Goal: Obtain resource: Obtain resource

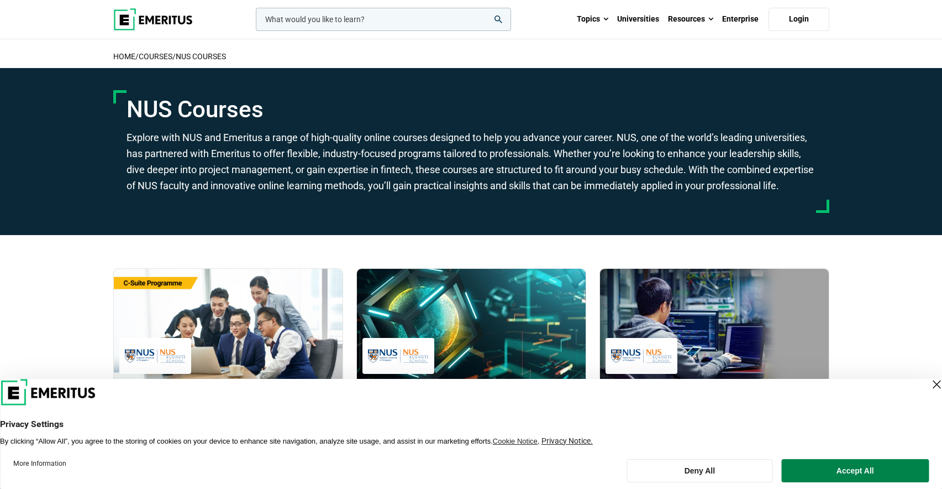
click at [929, 382] on div "Close Layer" at bounding box center [936, 383] width 15 height 15
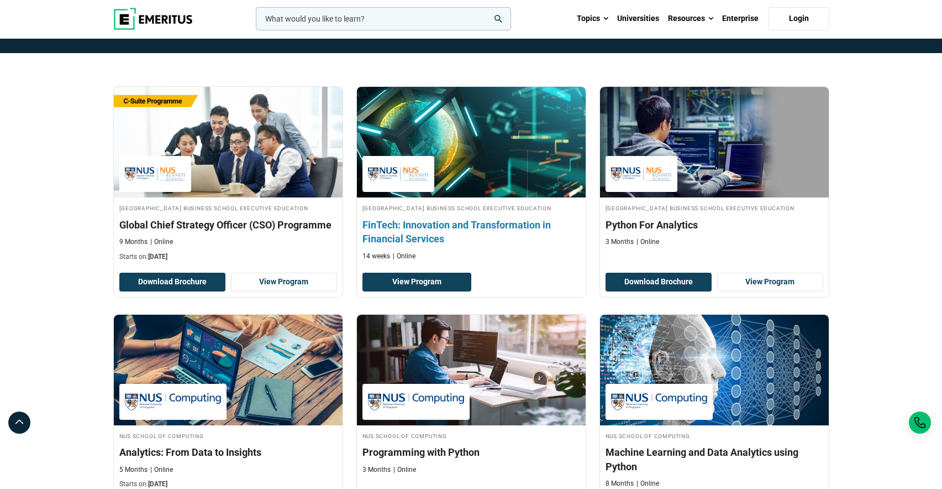
scroll to position [192, 0]
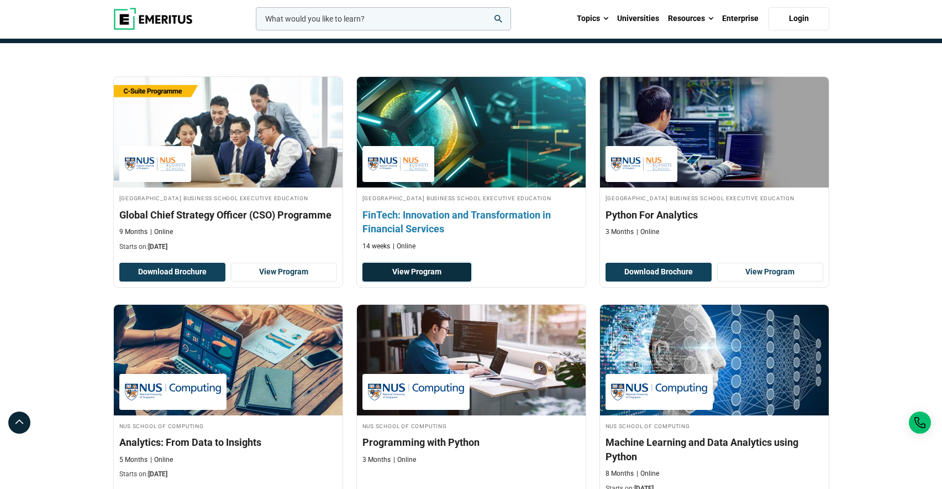
click at [431, 281] on link "View Program" at bounding box center [417, 272] width 109 height 19
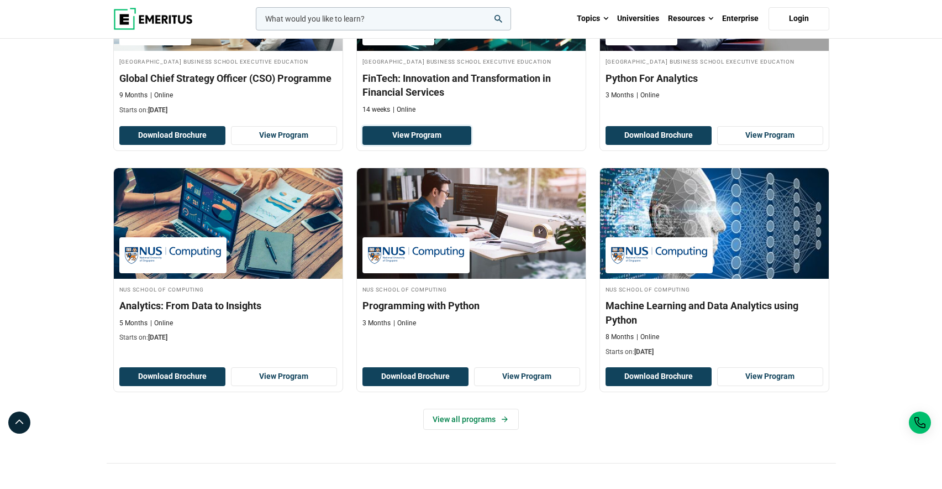
scroll to position [338, 0]
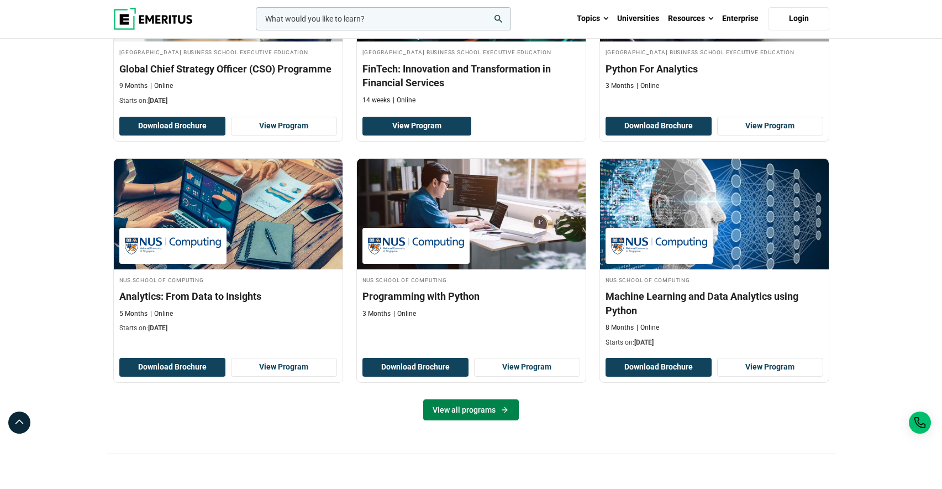
click at [505, 414] on icon at bounding box center [504, 409] width 9 height 9
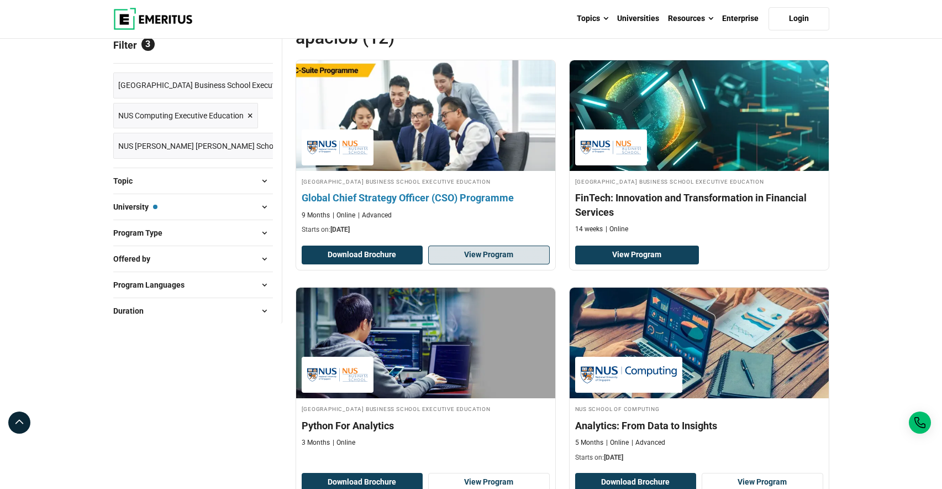
scroll to position [285, 0]
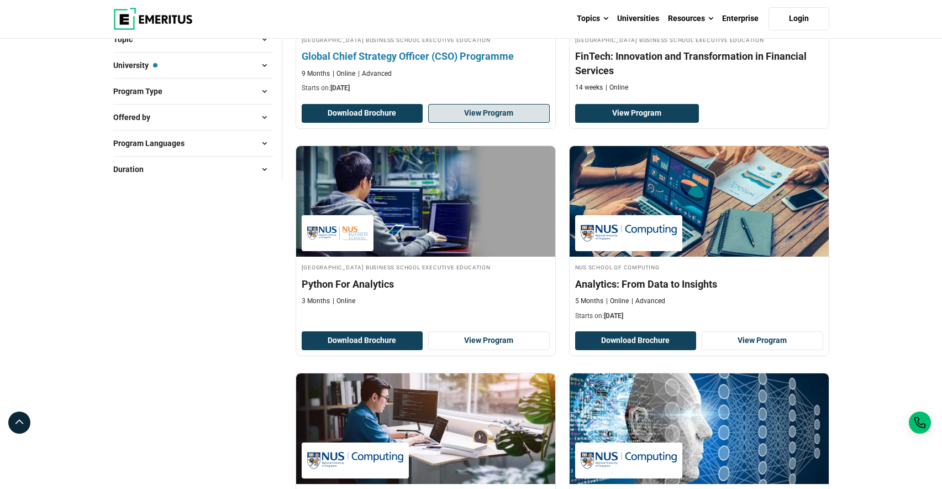
click at [520, 212] on img at bounding box center [425, 201] width 259 height 111
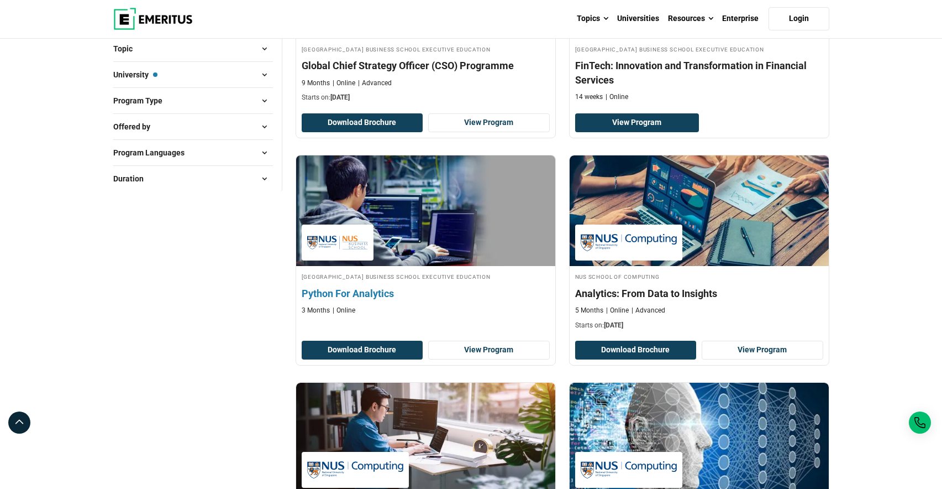
scroll to position [277, 0]
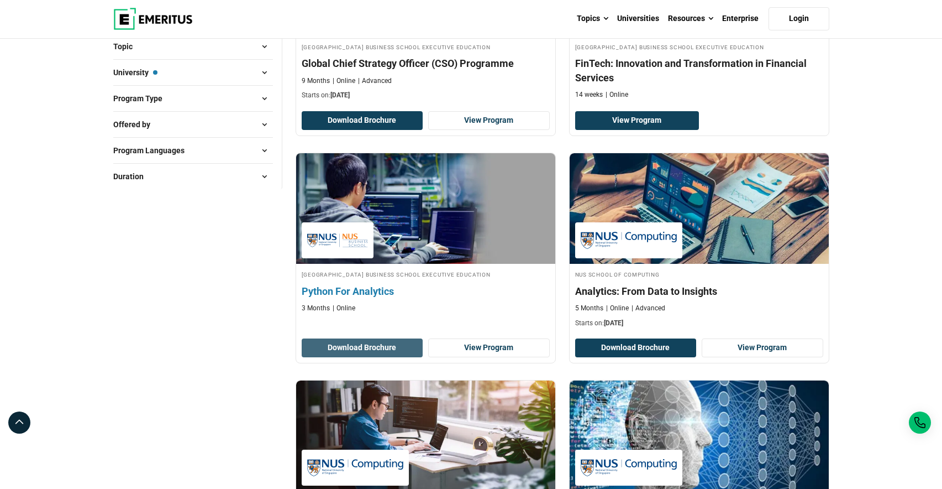
click at [386, 353] on button "Download Brochure" at bounding box center [363, 347] width 122 height 19
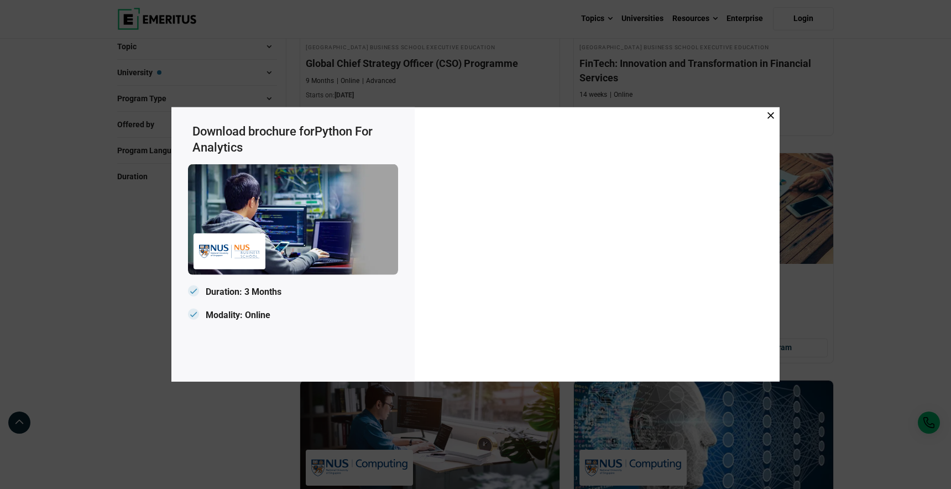
click at [770, 116] on icon at bounding box center [770, 115] width 7 height 7
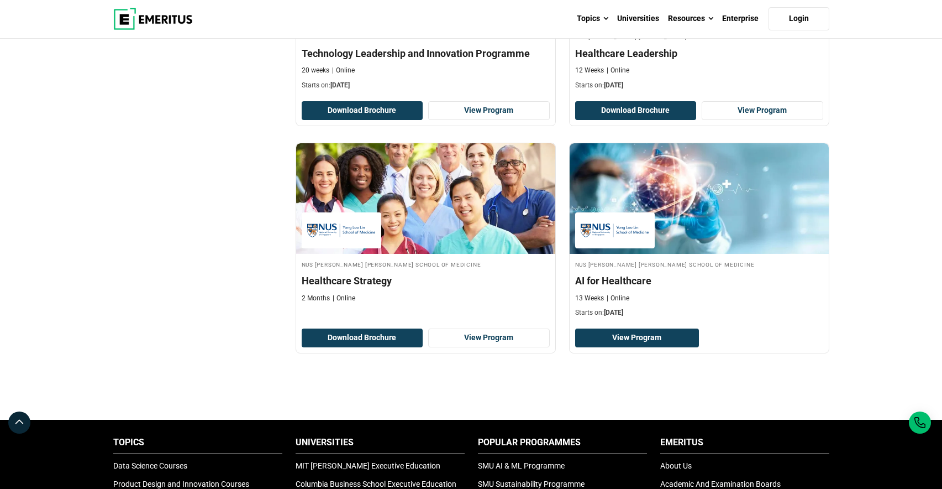
scroll to position [1198, 0]
